Goal: Obtain resource: Download file/media

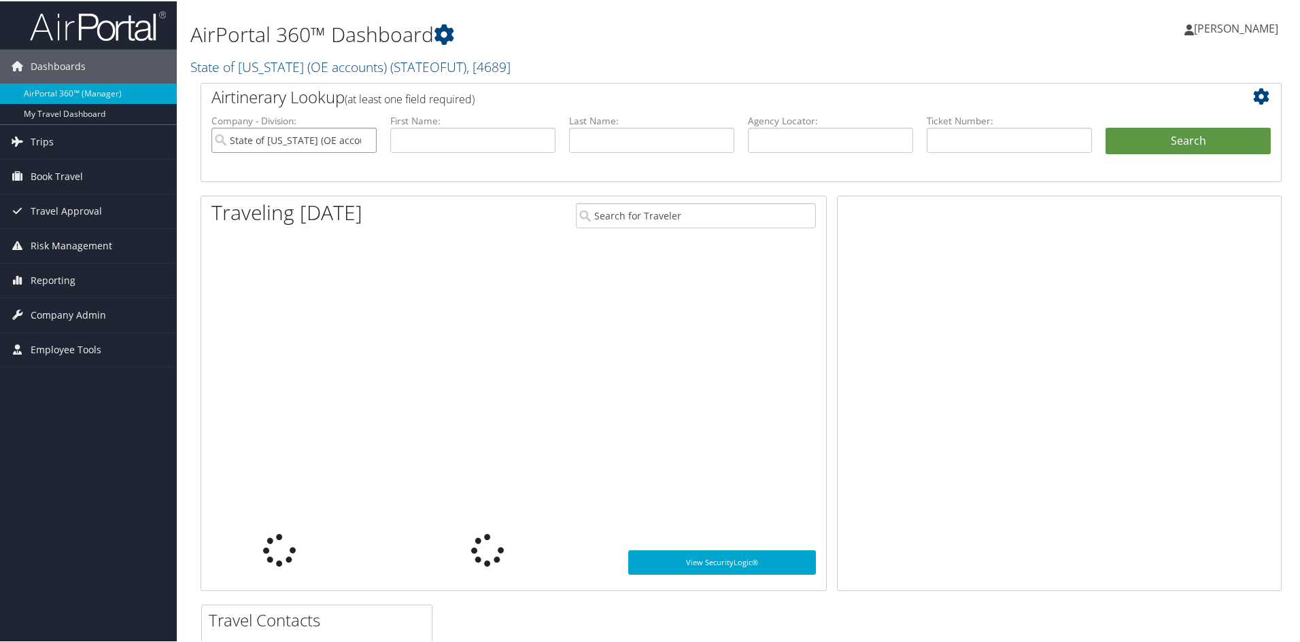
click at [345, 146] on input "State of [US_STATE] (OE accounts)" at bounding box center [293, 138] width 165 height 25
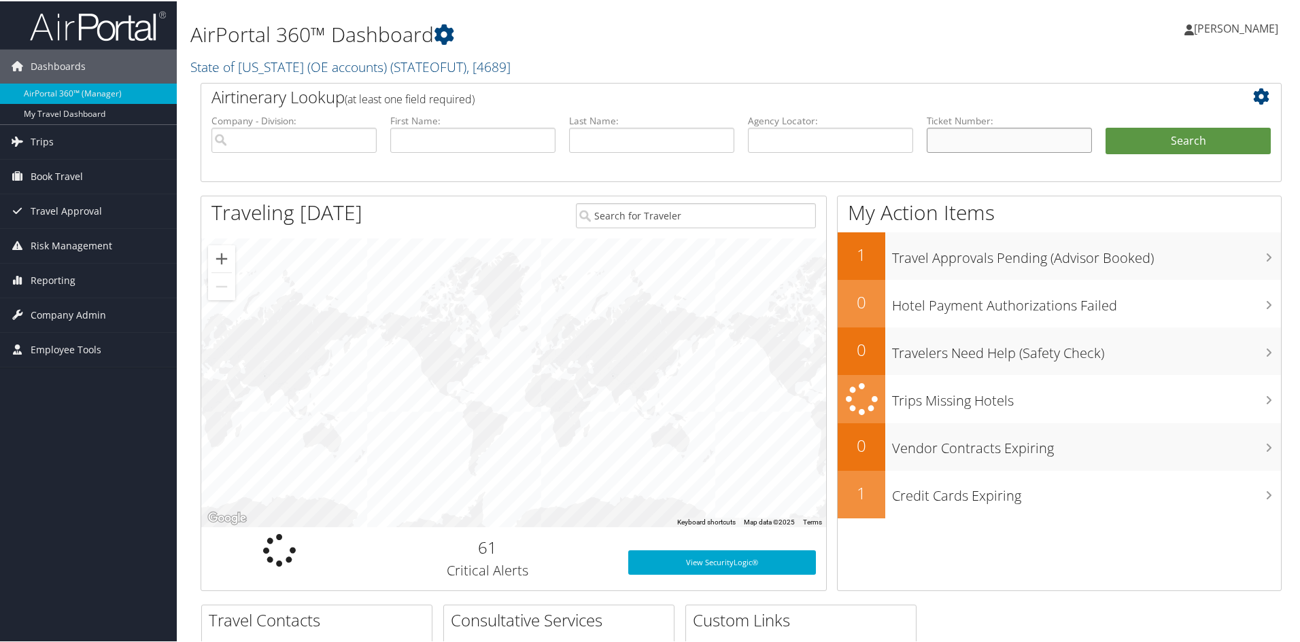
click at [944, 143] on input "text" at bounding box center [1009, 138] width 165 height 25
type input "8900897644019"
click at [1105, 126] on button "Search" at bounding box center [1187, 139] width 165 height 27
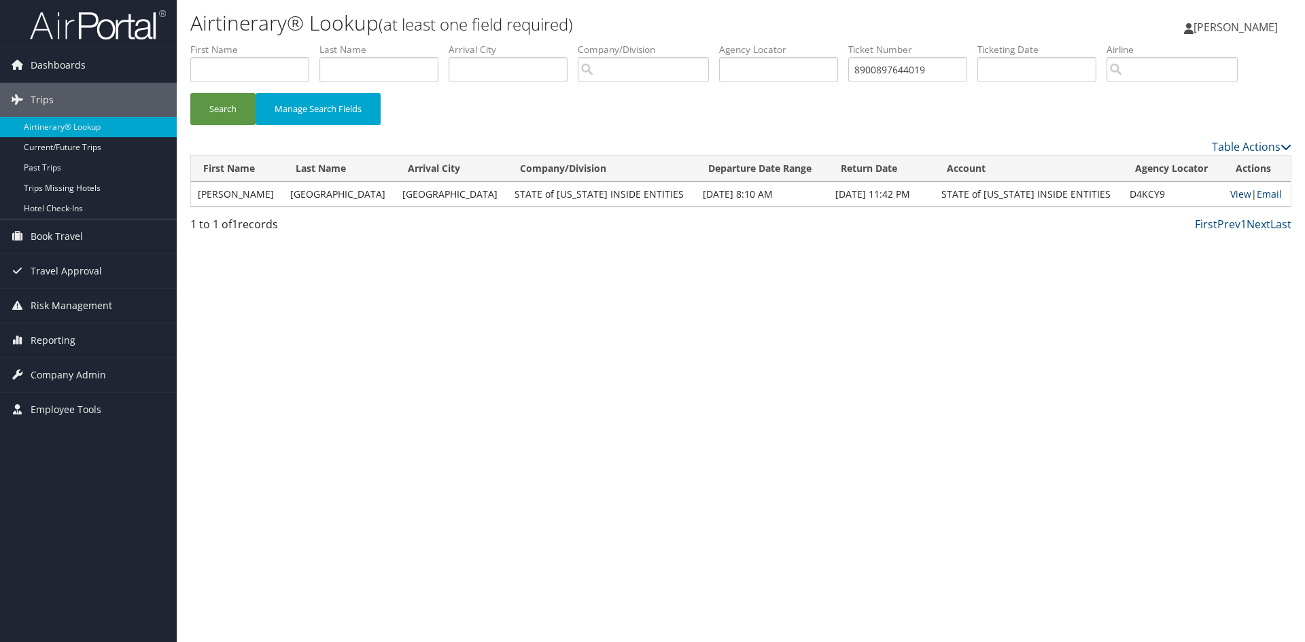
click at [1230, 194] on link "View" at bounding box center [1240, 194] width 21 height 13
click at [891, 71] on input "8900897644019" at bounding box center [907, 69] width 119 height 25
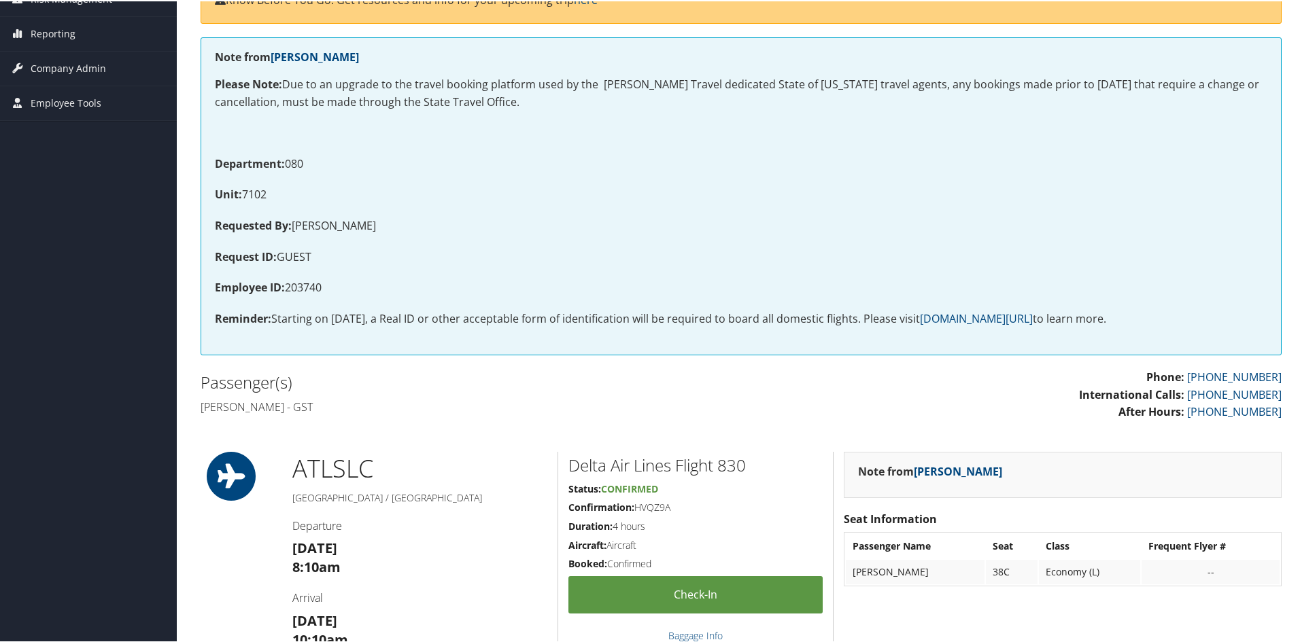
scroll to position [272, 0]
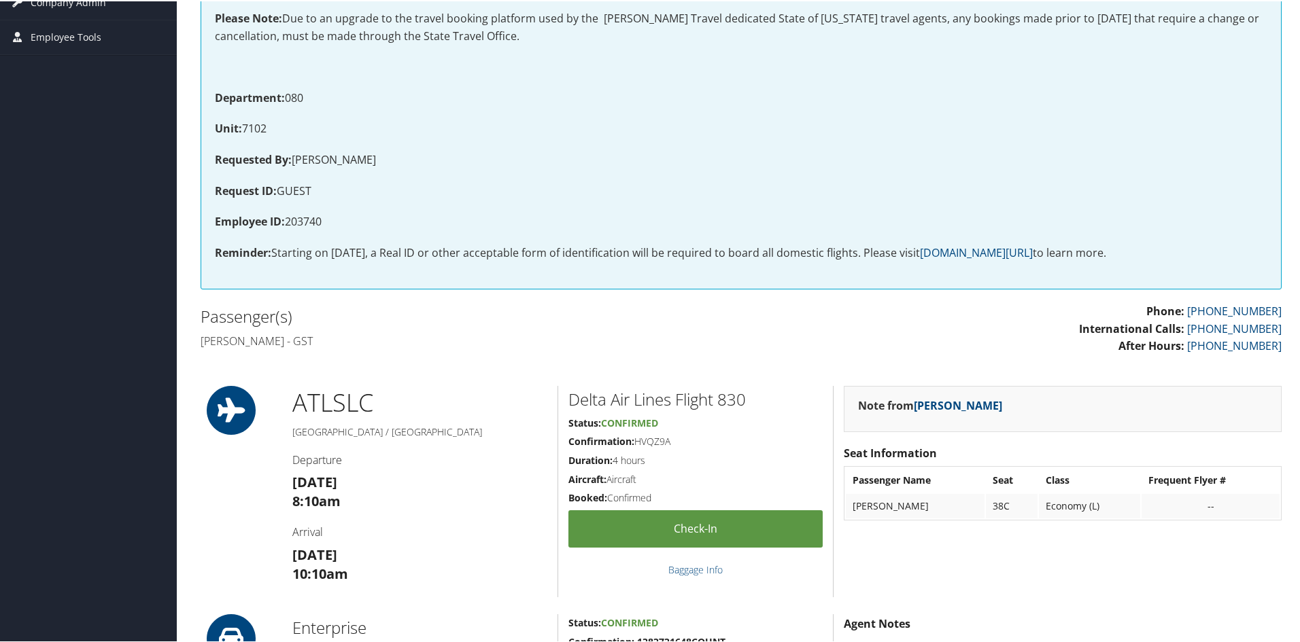
scroll to position [47, 0]
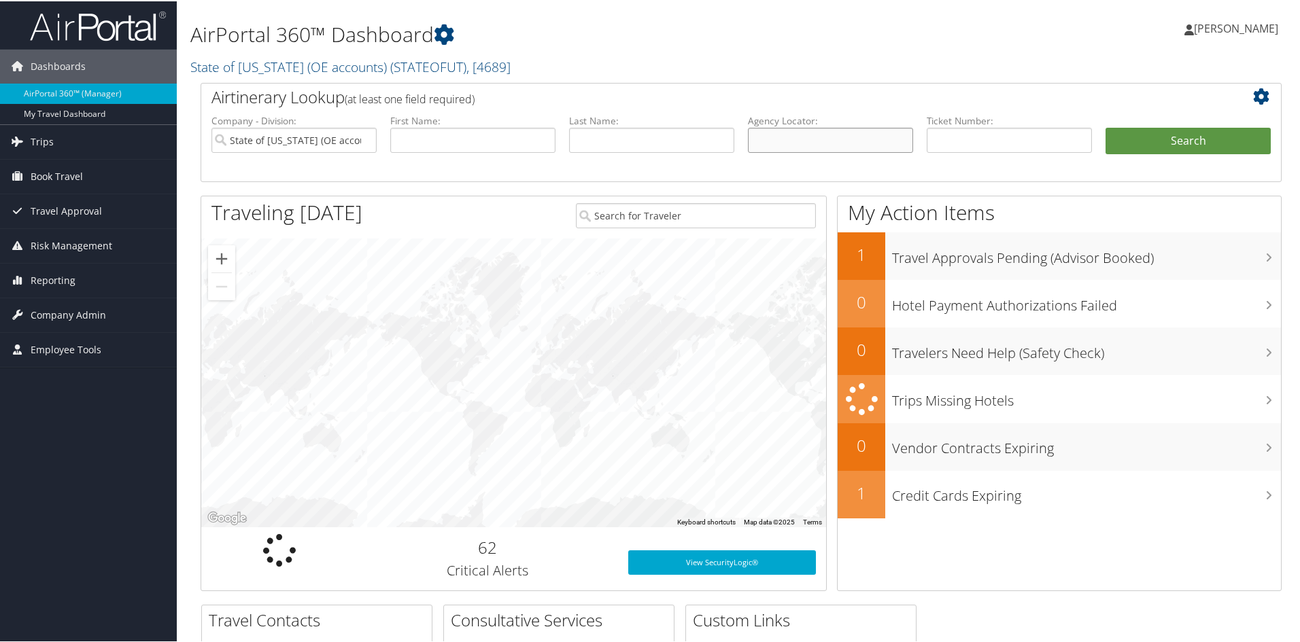
click at [793, 143] on input "text" at bounding box center [830, 138] width 165 height 25
paste input "CYX1XZ"
type input "CYX1XZ"
click at [1161, 137] on button "Search" at bounding box center [1187, 139] width 165 height 27
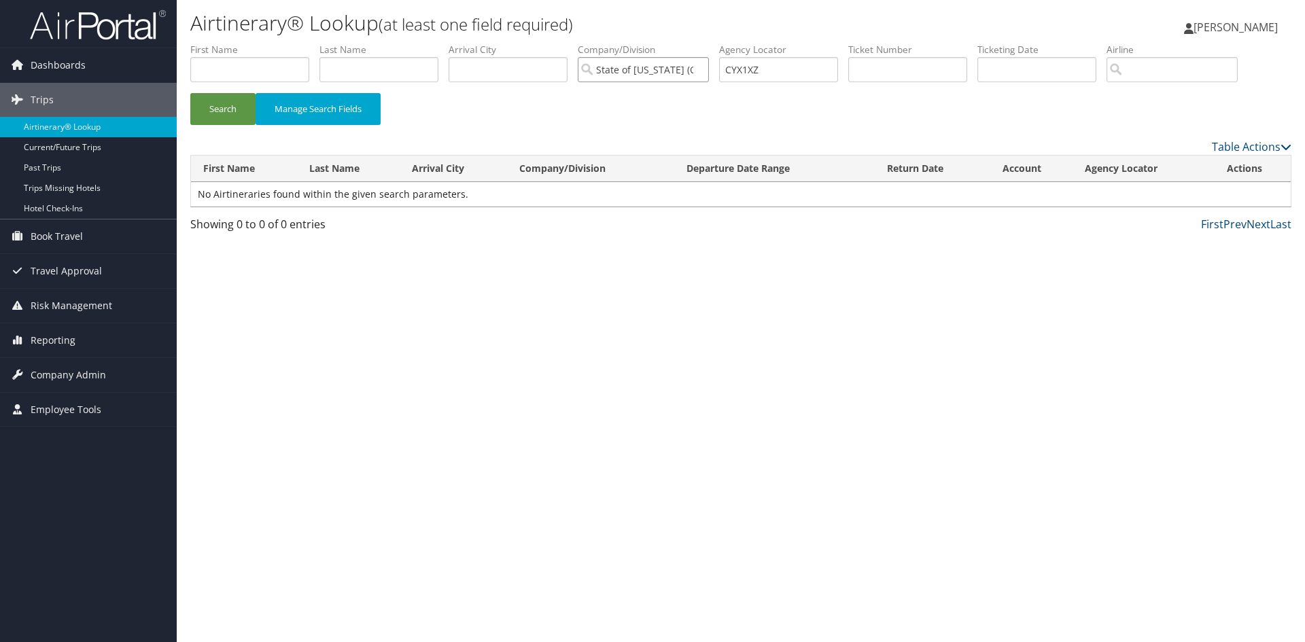
click at [666, 69] on input "State of [US_STATE] (OE accounts)" at bounding box center [643, 69] width 131 height 25
click at [226, 113] on button "Search" at bounding box center [222, 109] width 65 height 32
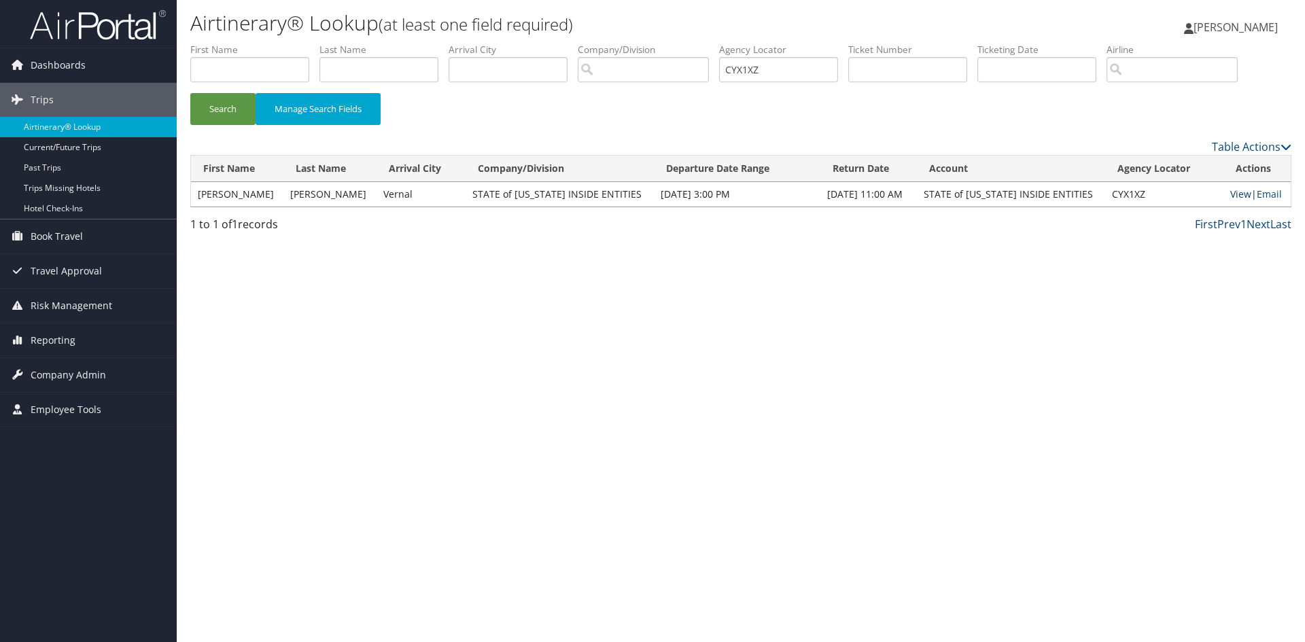
click at [1230, 196] on link "View" at bounding box center [1240, 194] width 21 height 13
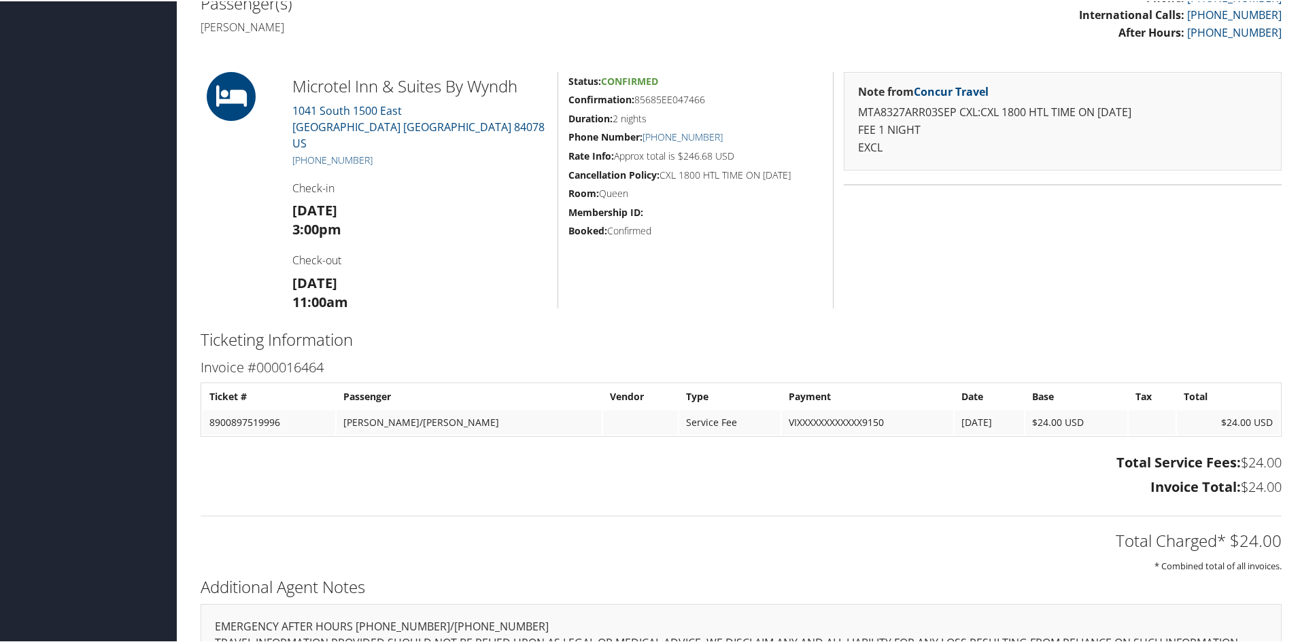
scroll to position [421, 0]
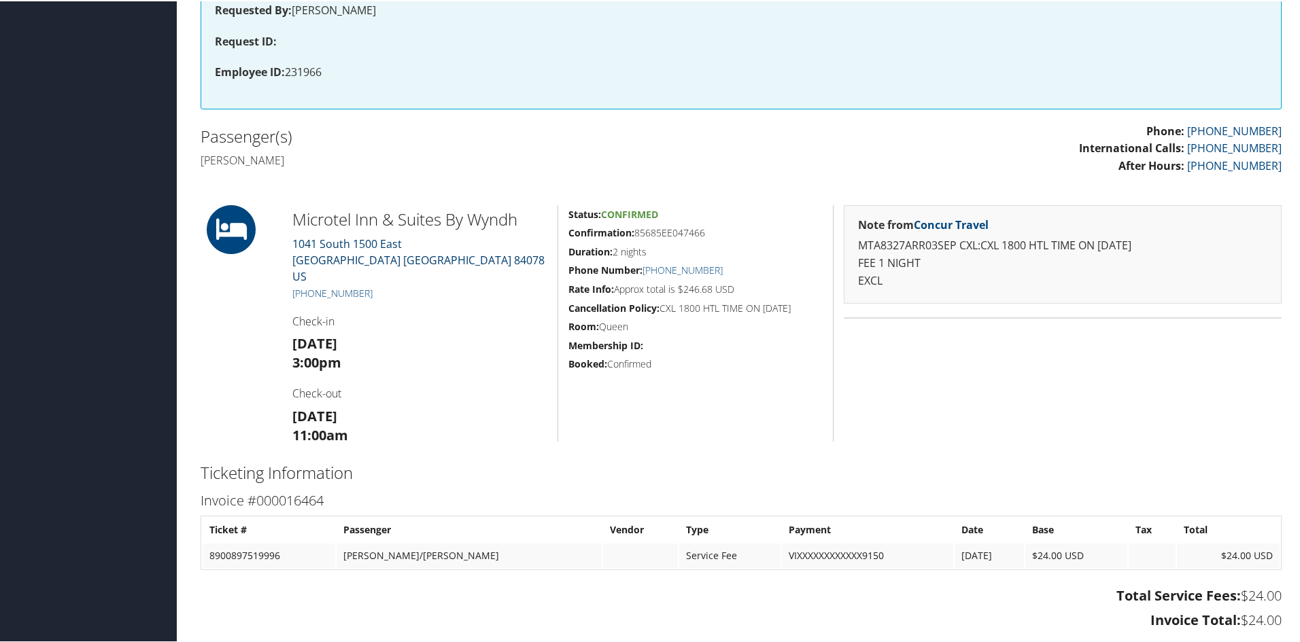
click at [314, 258] on link "[STREET_ADDRESS]" at bounding box center [418, 259] width 252 height 48
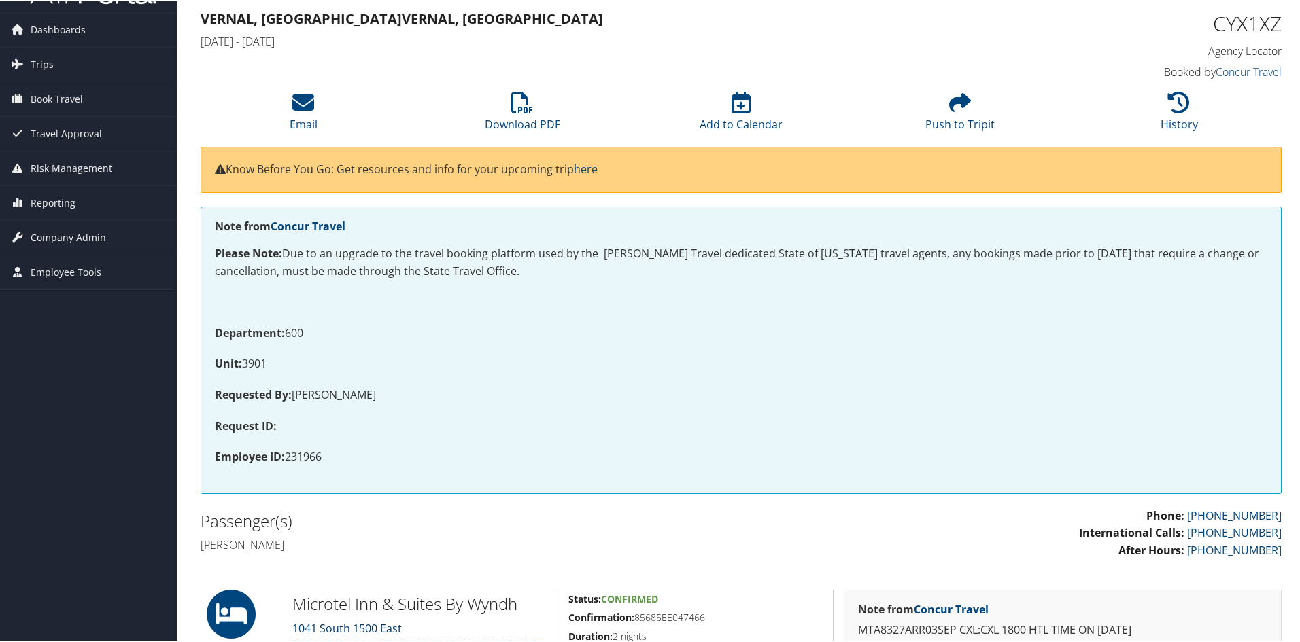
scroll to position [0, 0]
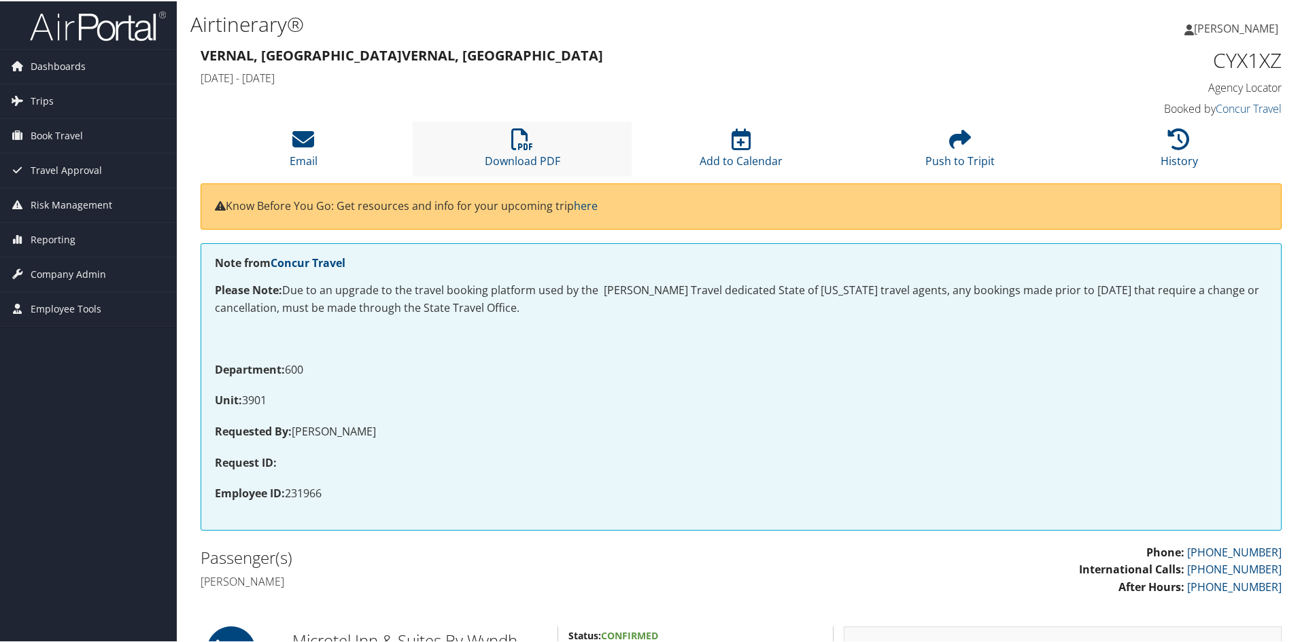
click at [525, 150] on li "Download PDF" at bounding box center [522, 147] width 219 height 55
